Goal: Contribute content: Add original content to the website for others to see

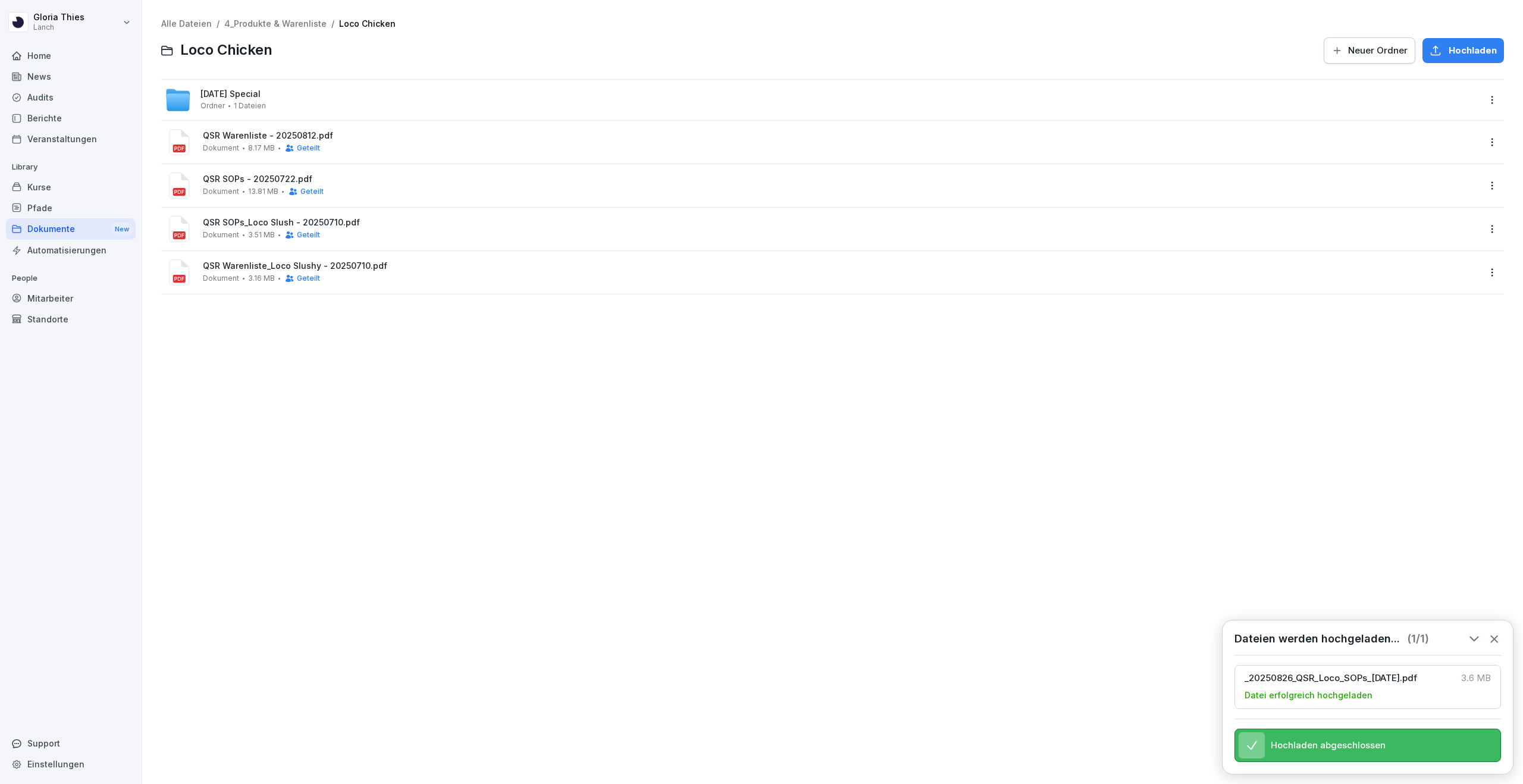
click at [81, 73] on div "News" at bounding box center [71, 77] width 130 height 21
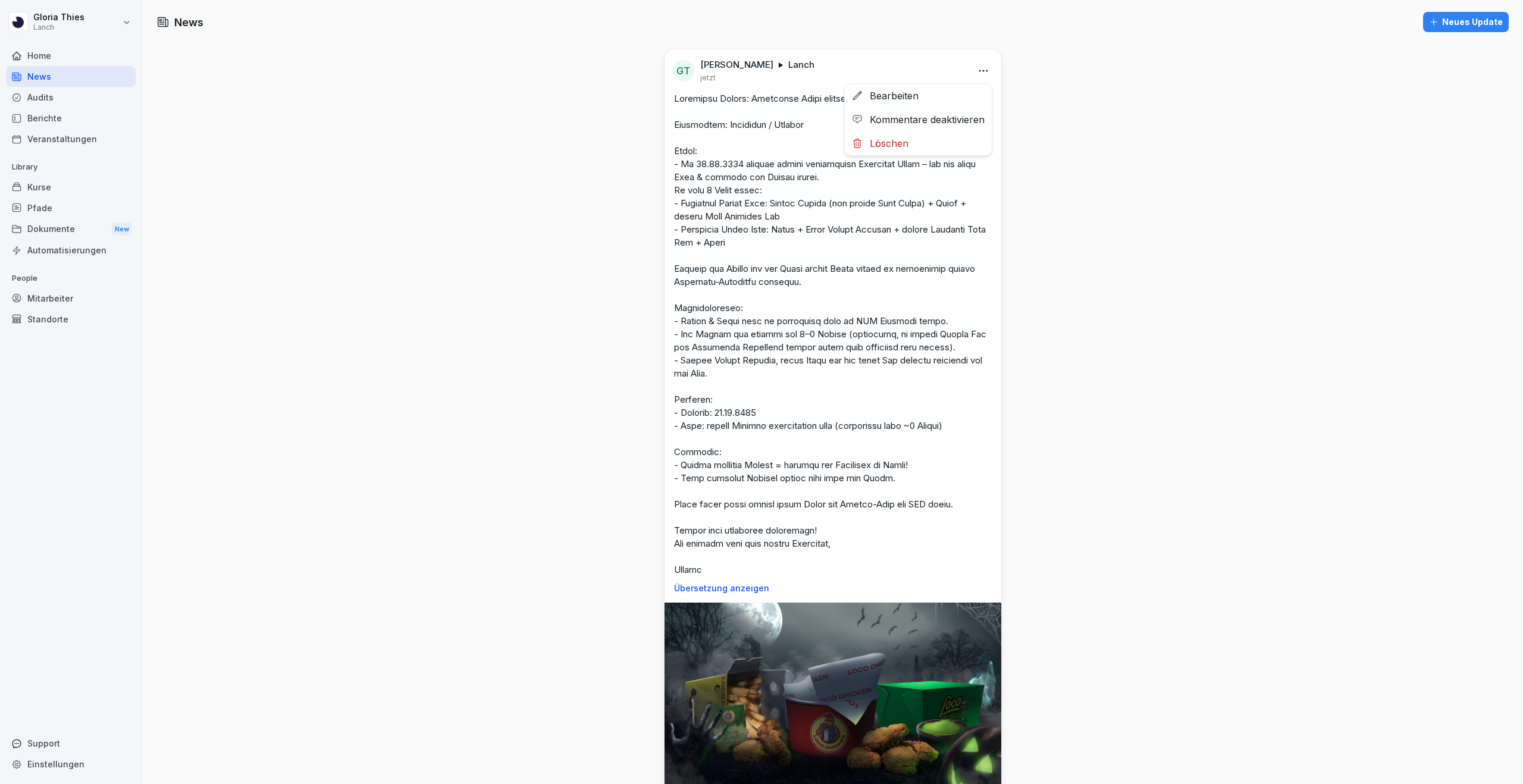
click at [985, 71] on html "[PERSON_NAME] Lanch Home News Audits Berichte Veranstaltungen Library Kurse Pfa…" at bounding box center [762, 392] width 1523 height 784
click at [960, 101] on div "Bearbeiten" at bounding box center [918, 95] width 147 height 24
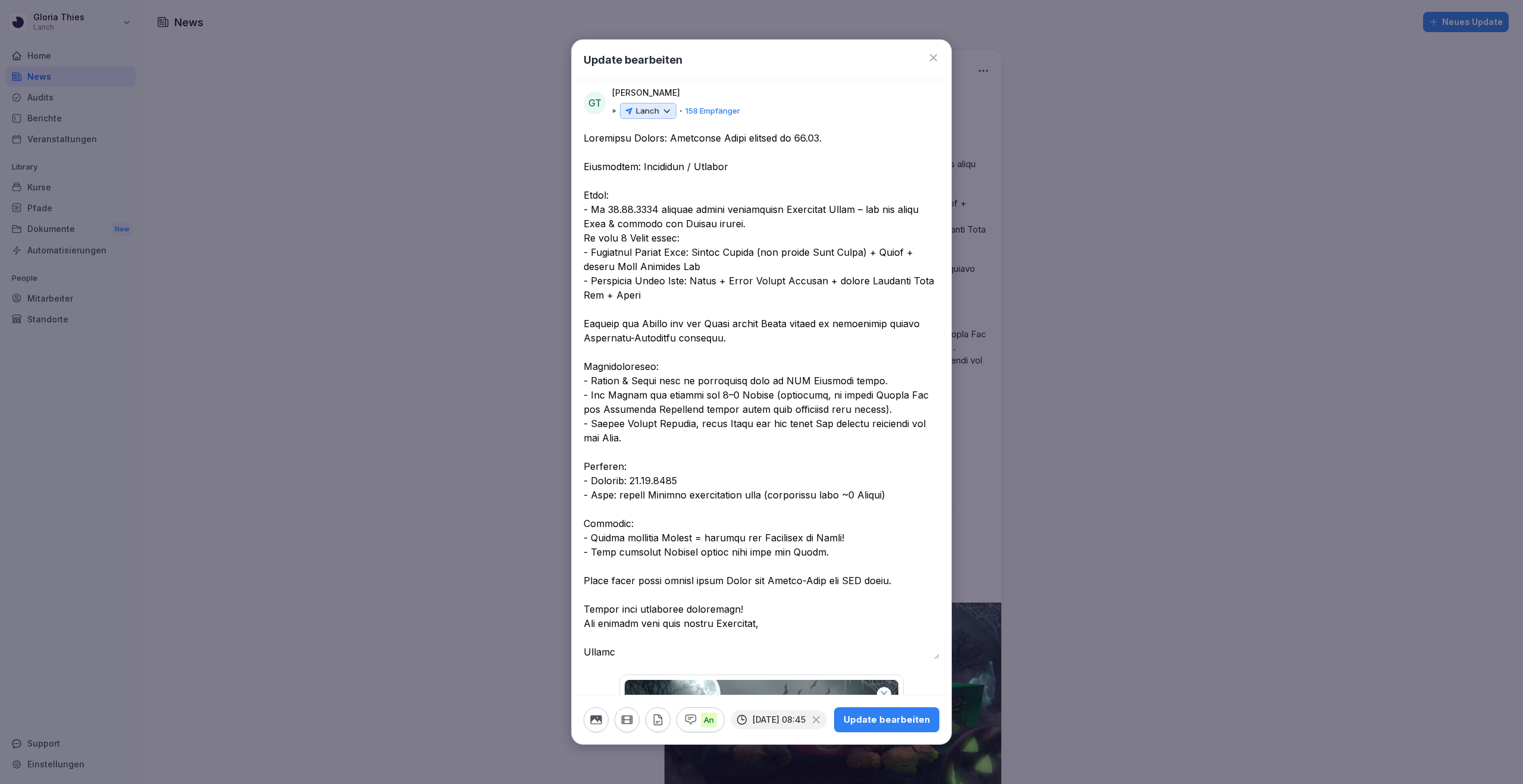
click at [586, 464] on textarea at bounding box center [762, 395] width 356 height 528
click at [827, 555] on textarea at bounding box center [762, 395] width 356 height 528
click at [812, 550] on textarea at bounding box center [762, 395] width 356 height 528
click at [592, 553] on textarea at bounding box center [762, 395] width 356 height 528
click at [584, 459] on textarea at bounding box center [762, 395] width 356 height 528
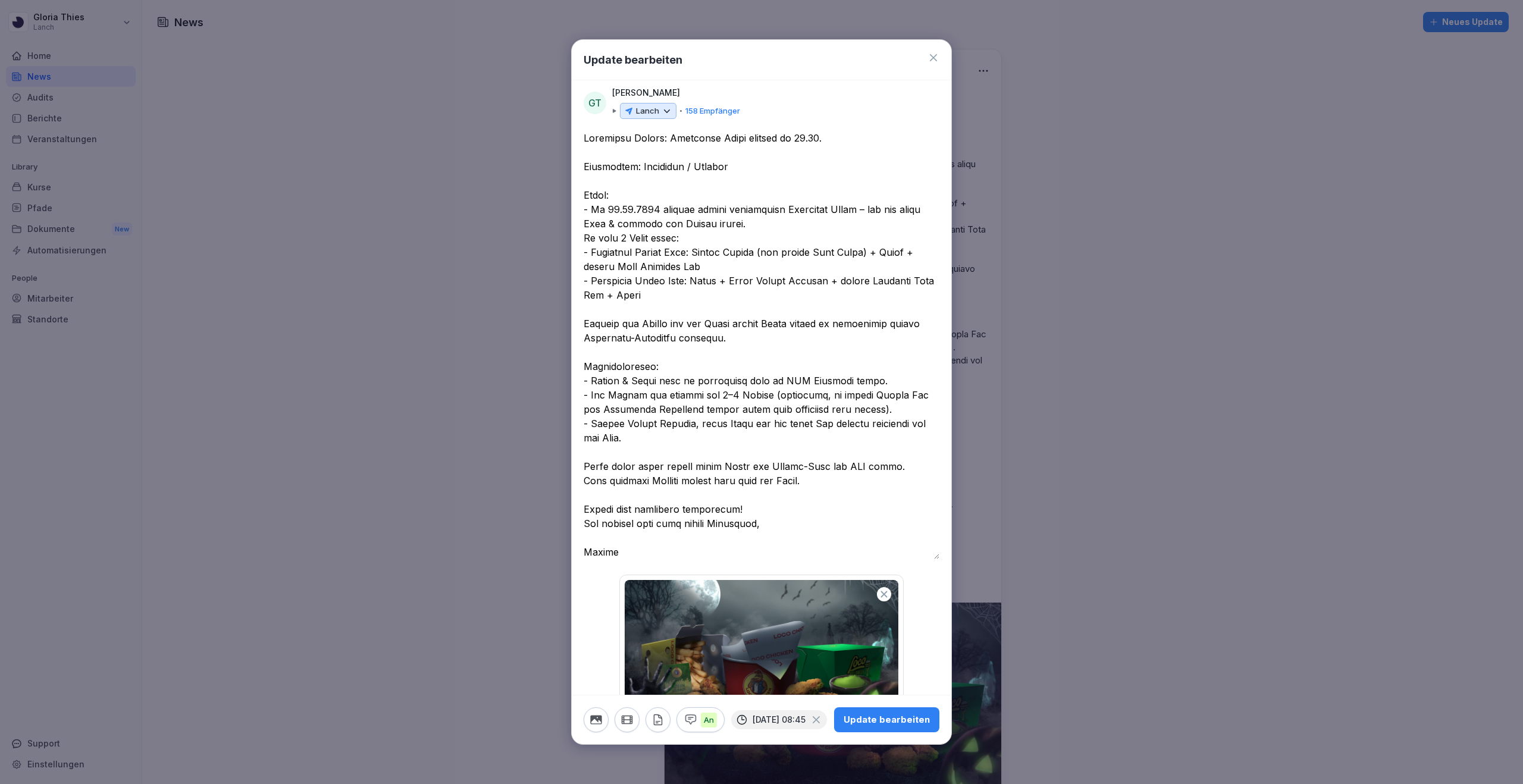
type textarea "**********"
click at [858, 713] on div "Update bearbeiten" at bounding box center [887, 719] width 86 height 13
